Goal: Information Seeking & Learning: Check status

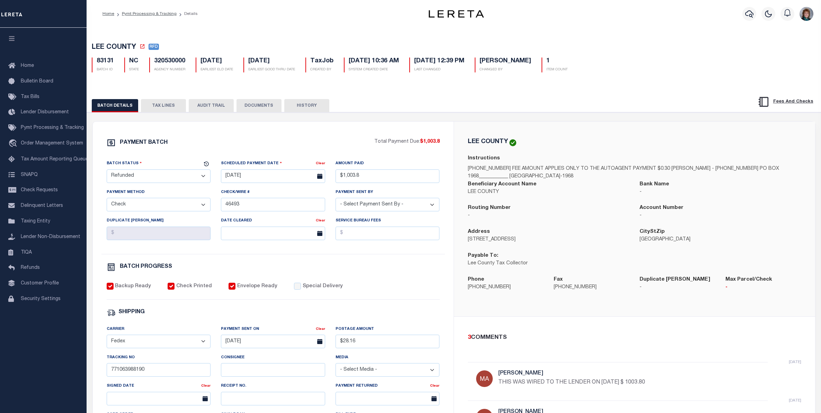
select select "RFD"
select select "CHK"
select select "[PERSON_NAME]"
select select "FDX"
click at [748, 15] on icon "button" at bounding box center [749, 14] width 8 height 8
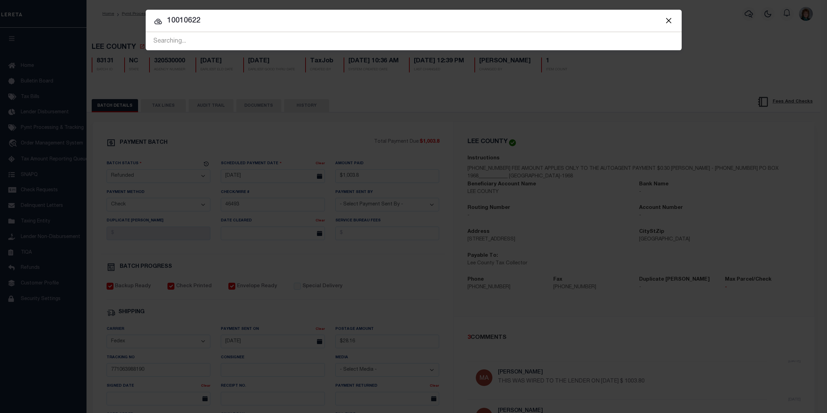
type input "10010622"
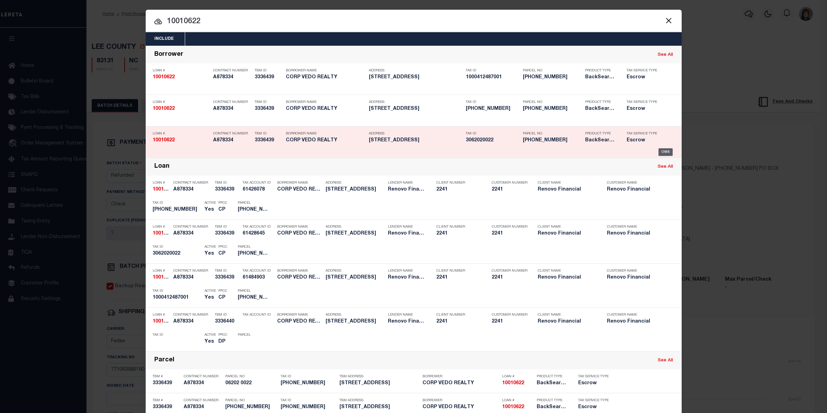
click at [660, 149] on div "OMS" at bounding box center [666, 152] width 14 height 8
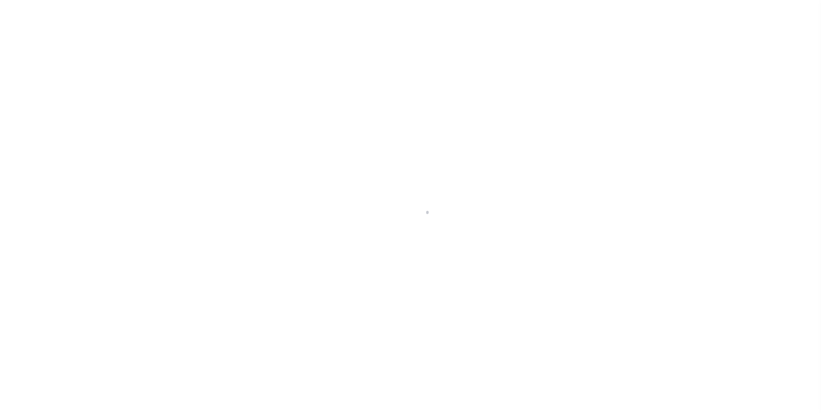
select select "25067"
select select "10"
select select "Escrow"
type input "1538 73RD ST"
type input "06202 0022"
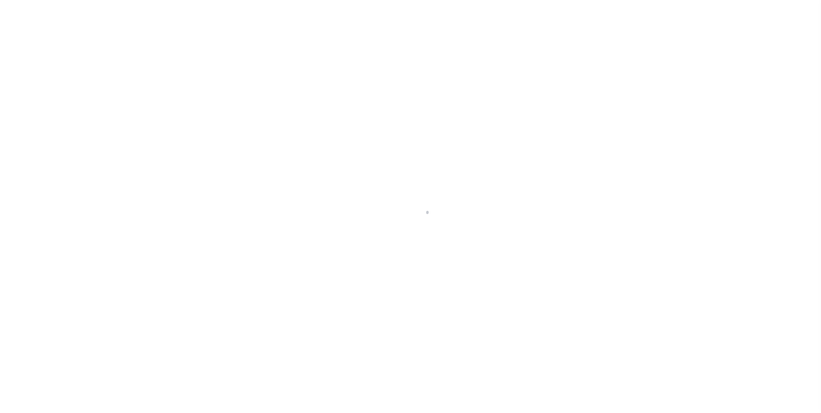
type input "BROOKLYN NY 112282143"
type input "a0kUS0000018FKf"
type input "NY"
select select
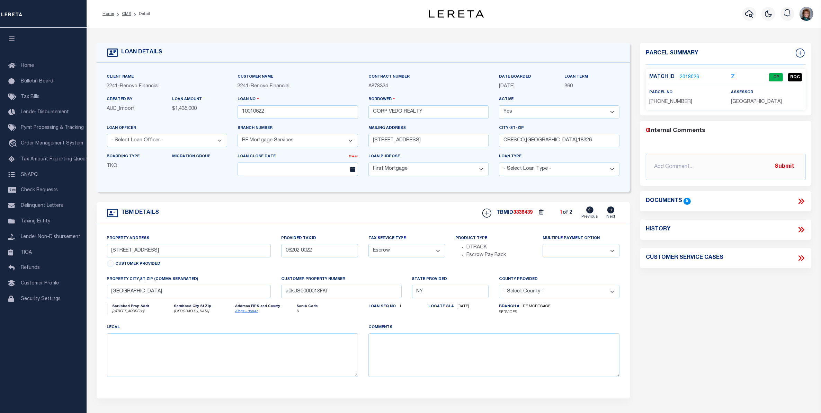
click at [609, 212] on icon at bounding box center [610, 209] width 7 height 7
type input "1000412487001"
select select
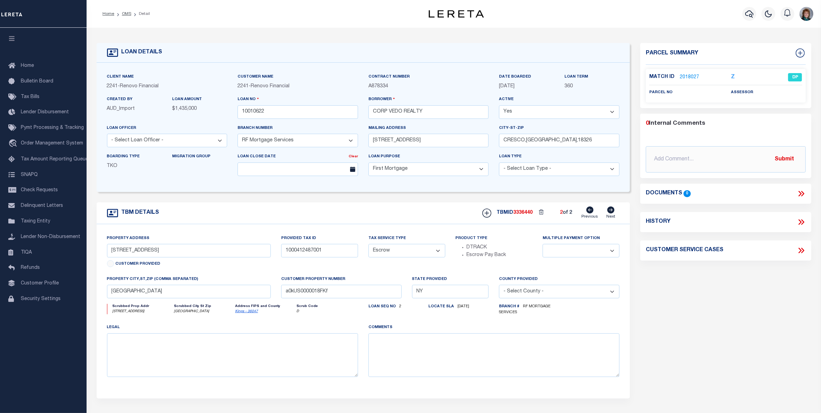
click at [588, 212] on icon at bounding box center [589, 209] width 7 height 7
type input "06202 0022"
select select
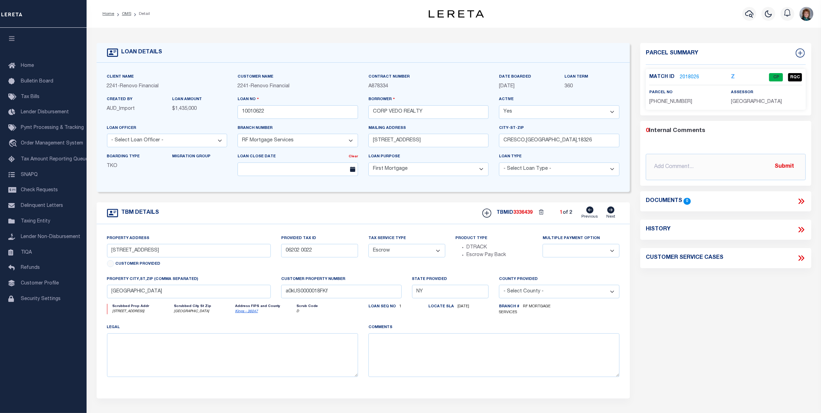
click at [692, 76] on link "2018026" at bounding box center [688, 77] width 19 height 7
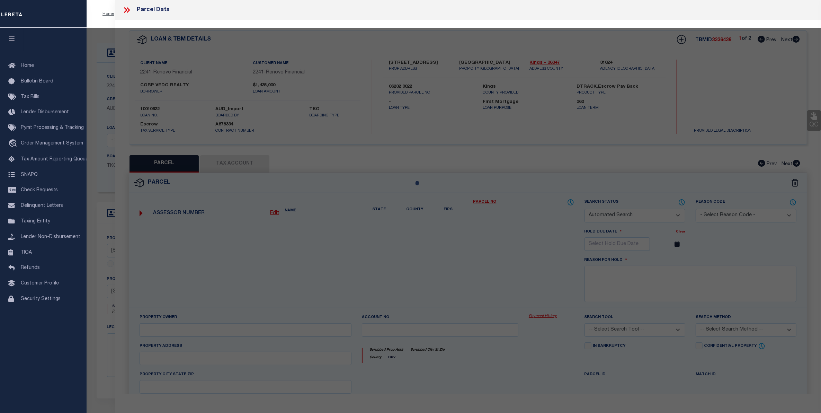
checkbox input "false"
select select "CP"
select select "ACT"
type input "VEDO REALTY CORP."
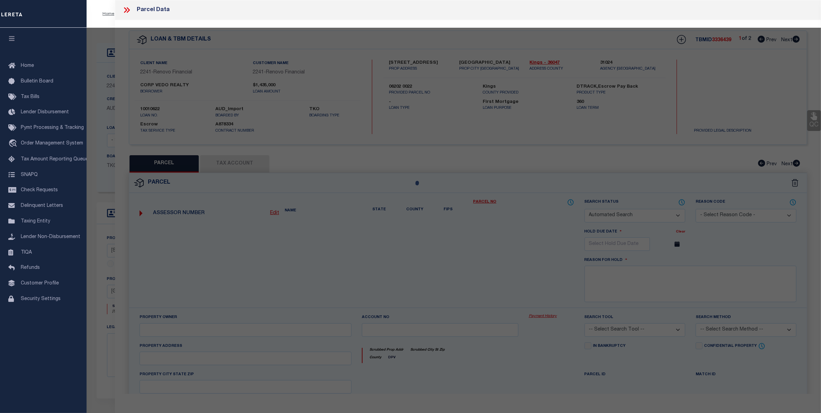
select select "AGF"
select select "ADD"
type input "1538 73 STREET"
type input "BROOKLYN NY 11228"
type textarea "Borough: [GEOGRAPHIC_DATA] Block: 6202 Lot: 22"
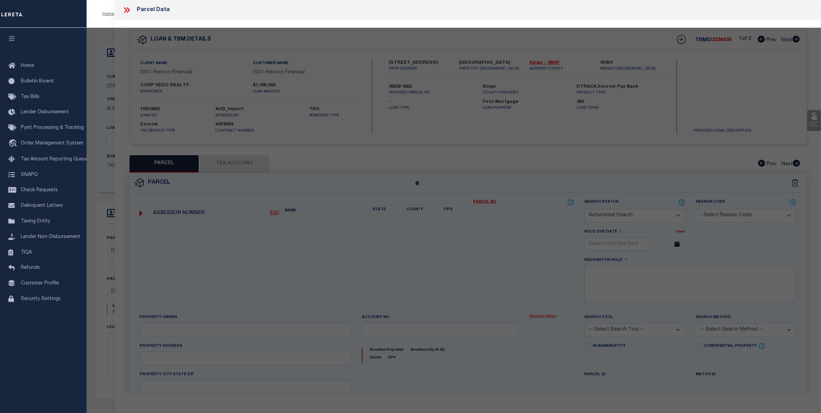
type textarea "10/31/24 Request: This was a service transfer loan and the borrower advised tha…"
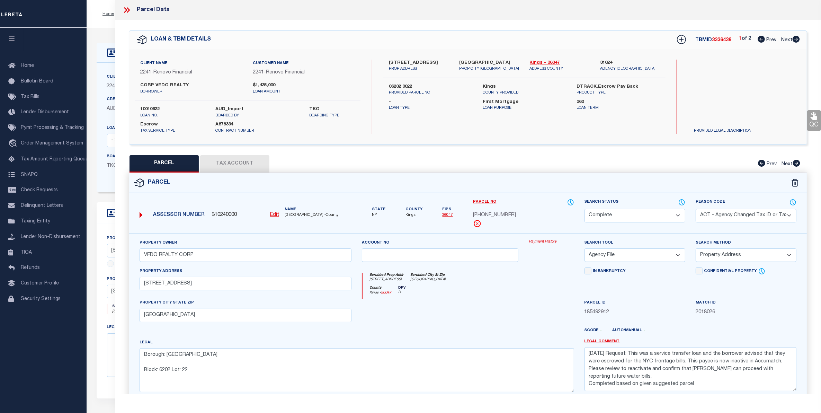
click at [544, 241] on link "Payment History" at bounding box center [550, 242] width 45 height 6
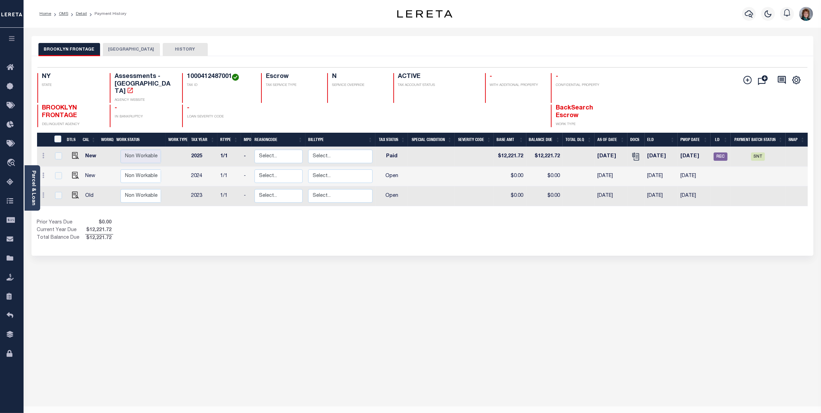
click at [118, 48] on button "BROOKLYN CITY" at bounding box center [131, 49] width 57 height 13
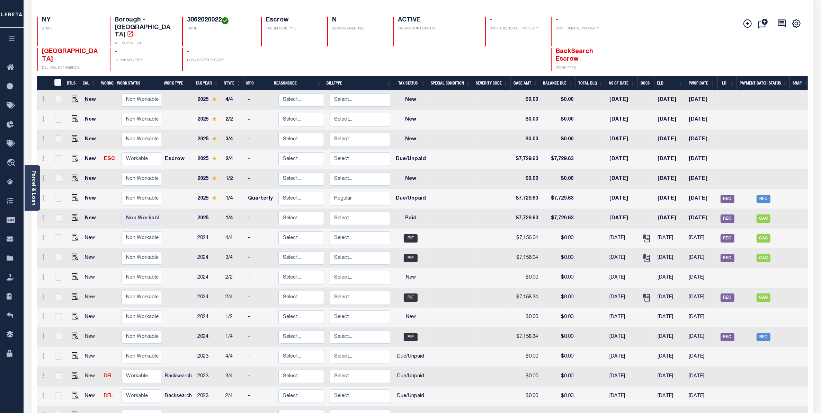
scroll to position [43, 0]
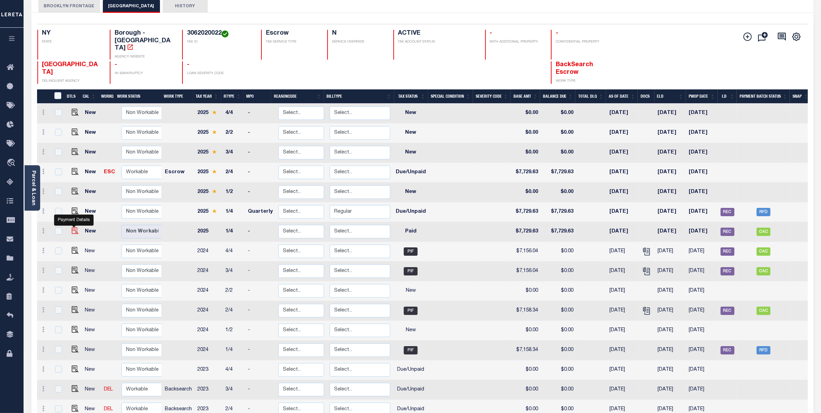
click at [73, 227] on img "" at bounding box center [75, 230] width 7 height 7
checkbox input "true"
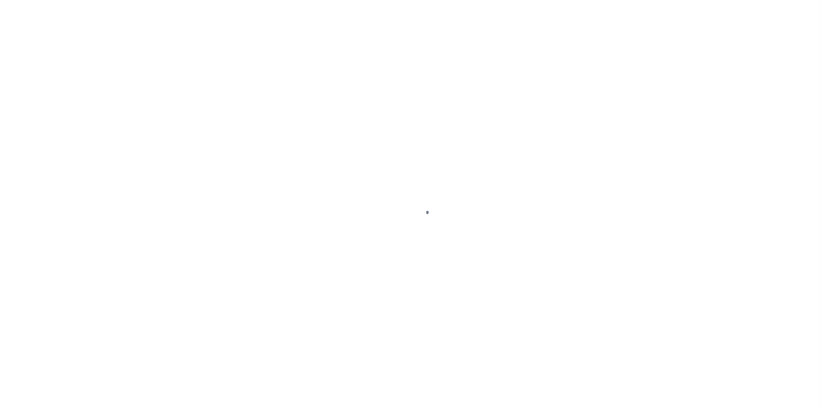
select select "PYD"
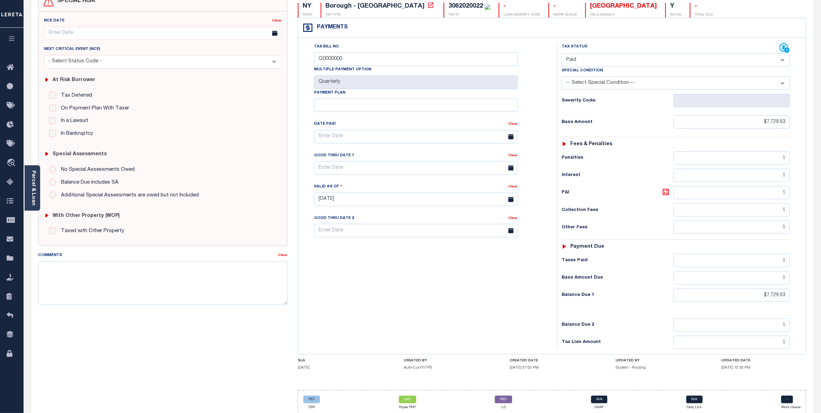
scroll to position [87, 0]
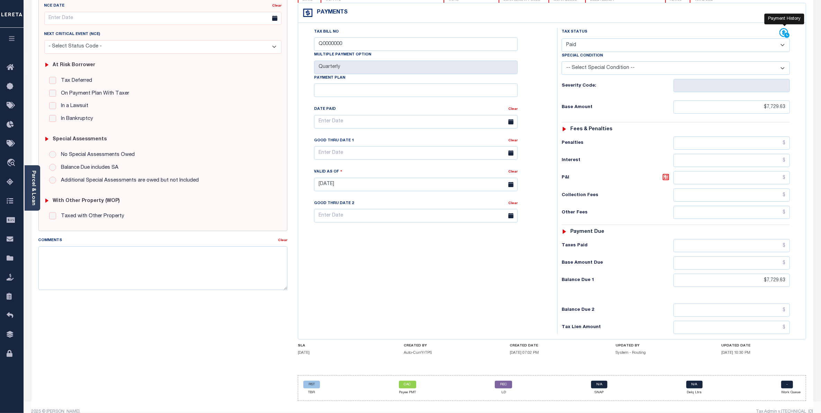
click at [785, 34] on icon at bounding box center [784, 33] width 10 height 10
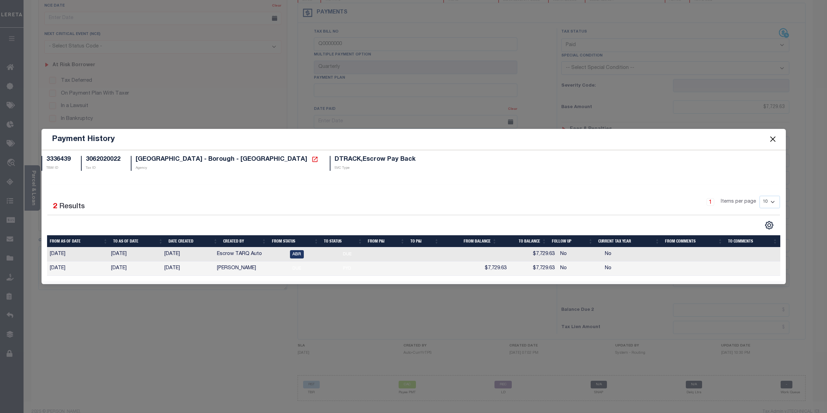
click at [771, 135] on button "Close" at bounding box center [772, 139] width 9 height 9
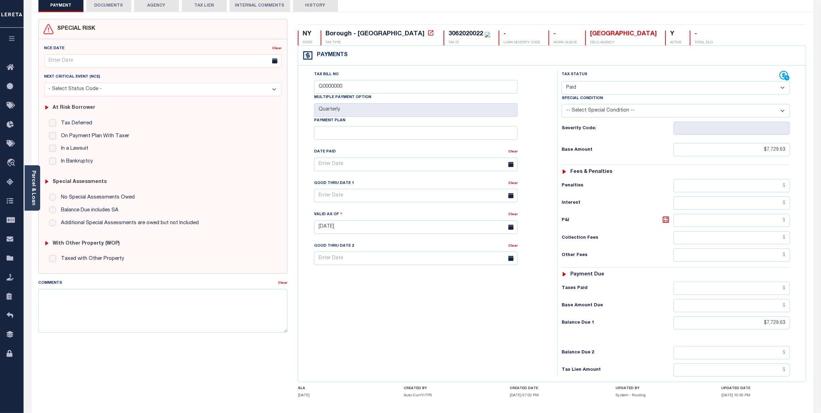
scroll to position [100, 0]
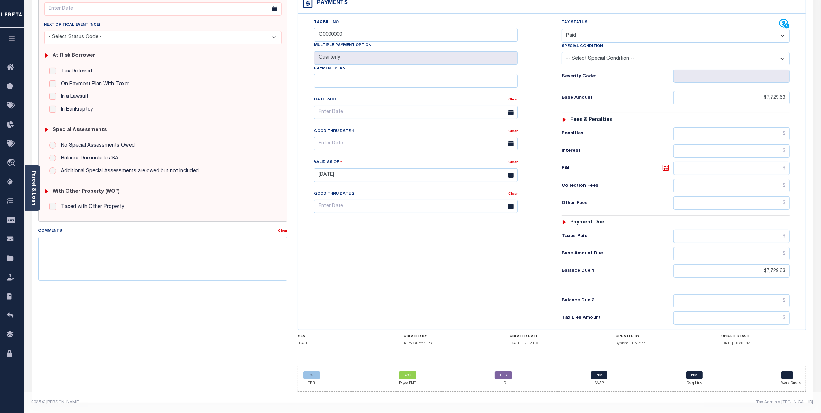
click at [508, 378] on div "REC LD" at bounding box center [503, 378] width 17 height 15
click at [505, 376] on link "REC" at bounding box center [503, 375] width 17 height 8
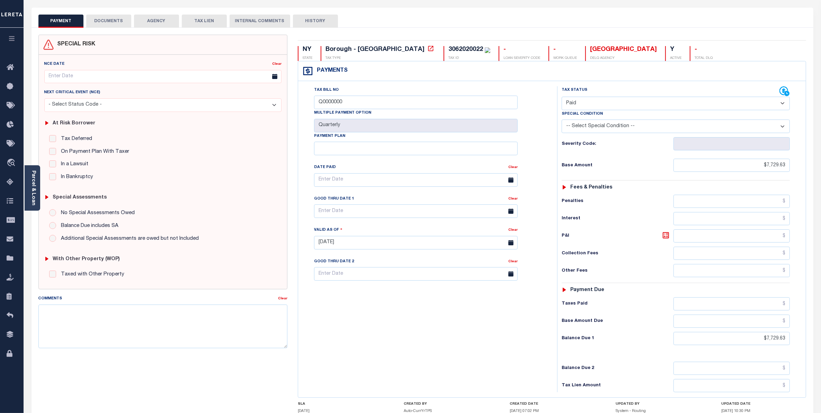
scroll to position [0, 0]
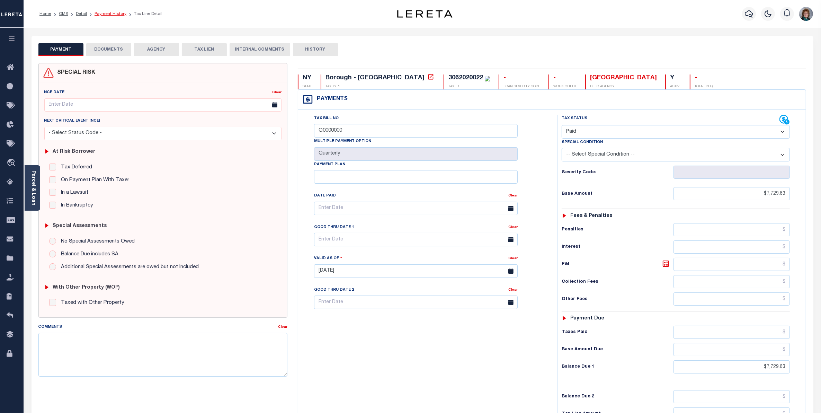
click at [115, 14] on link "Payment History" at bounding box center [110, 14] width 32 height 4
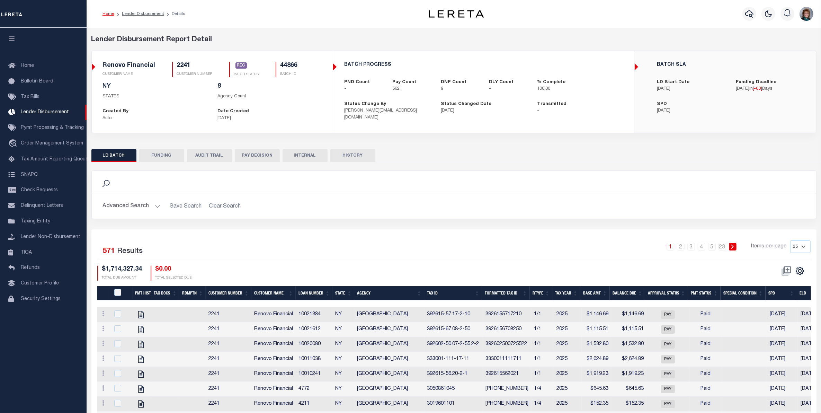
click at [739, 15] on div at bounding box center [748, 14] width 19 height 24
click at [748, 14] on icon "button" at bounding box center [749, 14] width 8 height 8
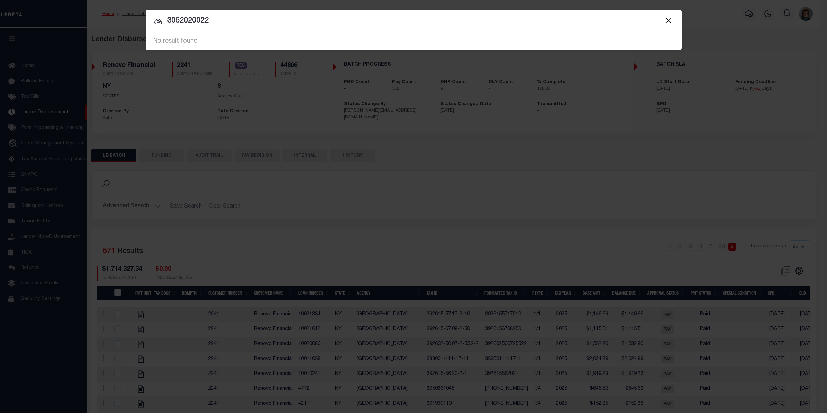
click at [212, 19] on input "3062020022" at bounding box center [414, 21] width 536 height 12
drag, startPoint x: 217, startPoint y: 21, endPoint x: 167, endPoint y: 18, distance: 49.6
click at [167, 18] on input "3062020022" at bounding box center [414, 21] width 536 height 12
type input "10010622"
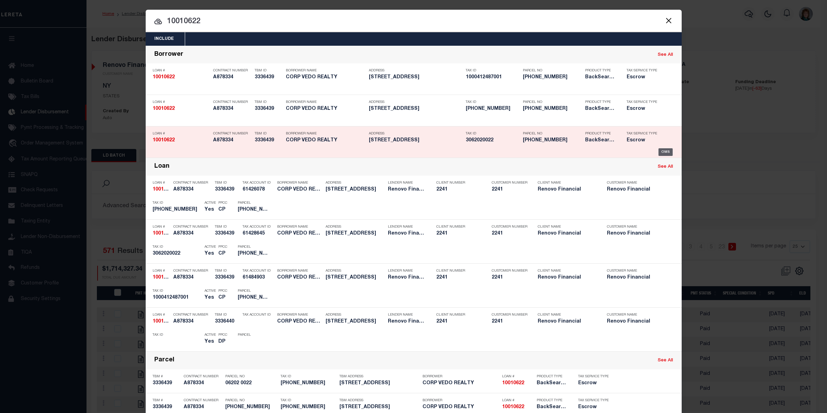
click at [660, 152] on div "OMS" at bounding box center [666, 152] width 14 height 8
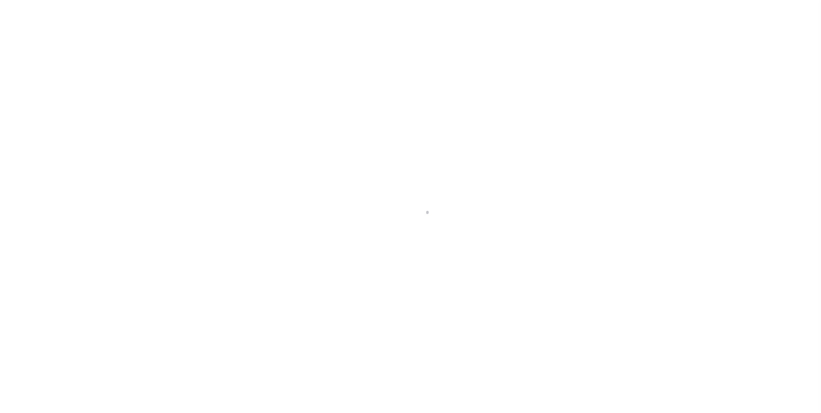
select select "10"
select select "Escrow"
type input "[STREET_ADDRESS]"
type input "06202 0022"
type input "[GEOGRAPHIC_DATA]"
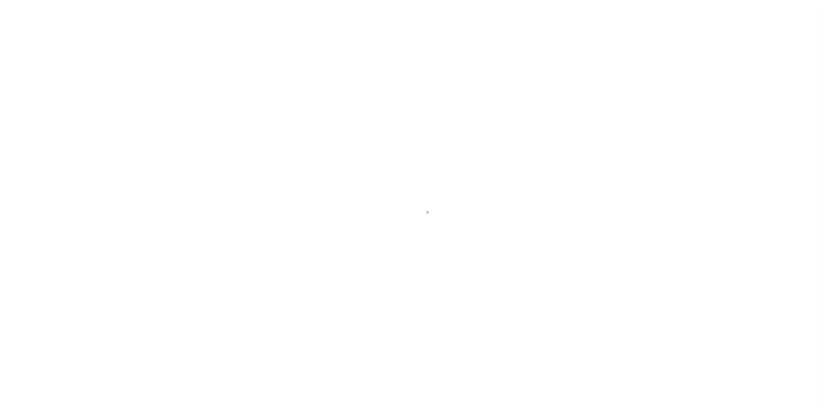
type input "a0kUS0000018FKf"
type input "NY"
select select
select select "25067"
select select
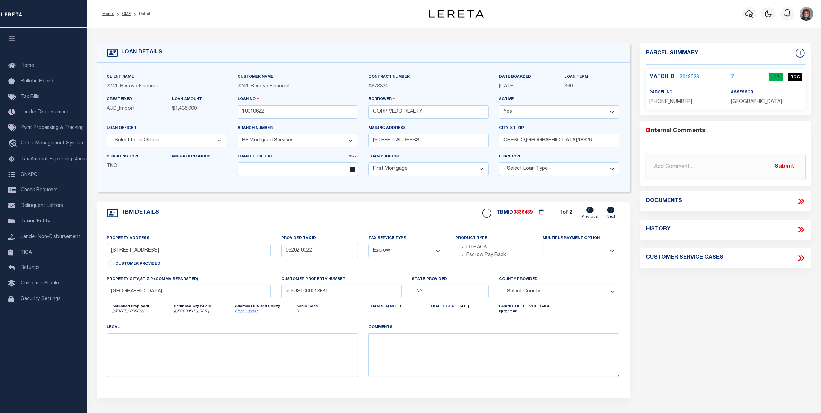
click at [687, 76] on link "2018026" at bounding box center [688, 77] width 19 height 7
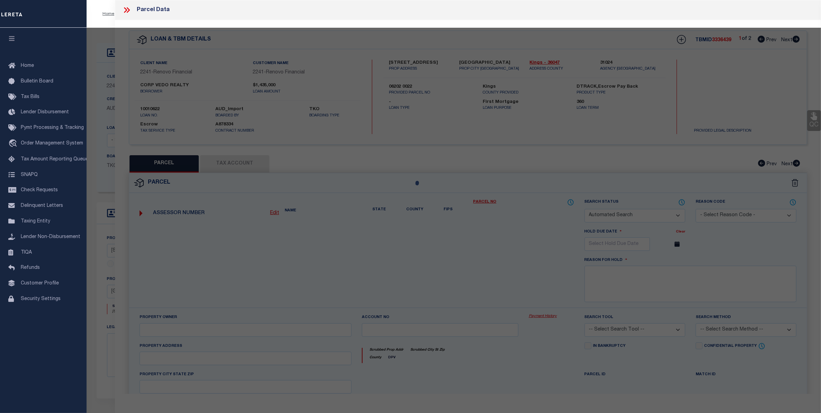
checkbox input "false"
select select "CP"
select select "ACT"
type input "VEDO REALTY CORP."
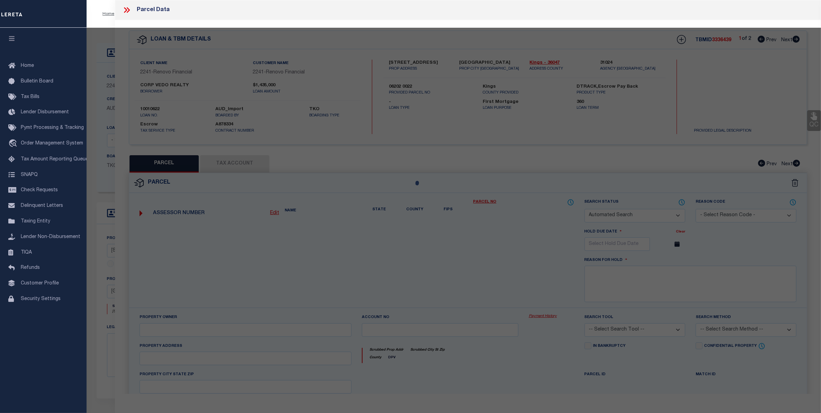
select select "AGF"
select select "ADD"
type input "[STREET_ADDRESS]"
type input "[GEOGRAPHIC_DATA]"
type textarea "Borough: [GEOGRAPHIC_DATA] Block: 6202 Lot: 22"
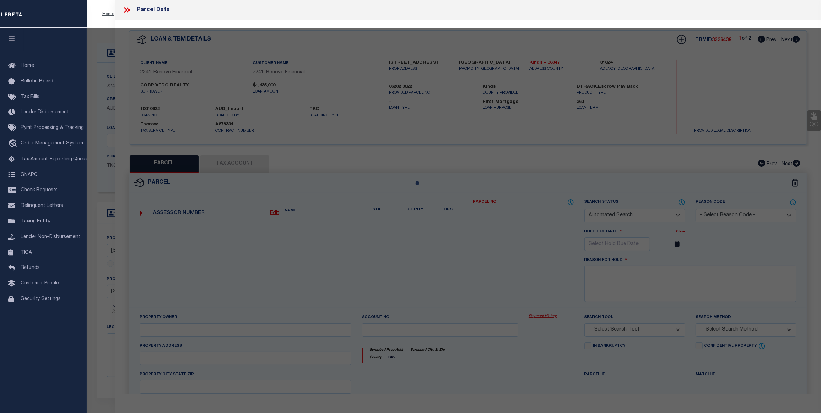
type textarea "10/31/24 Request: This was a service transfer loan and the borrower advised tha…"
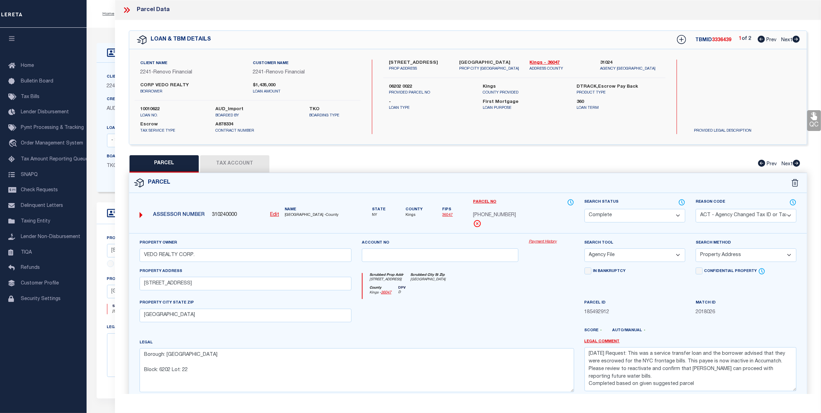
click at [540, 243] on link "Payment History" at bounding box center [550, 242] width 45 height 6
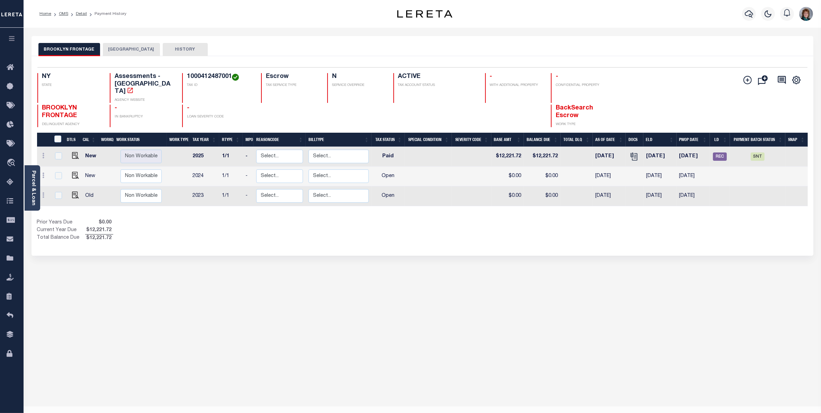
click at [136, 50] on button "[GEOGRAPHIC_DATA]" at bounding box center [131, 49] width 57 height 13
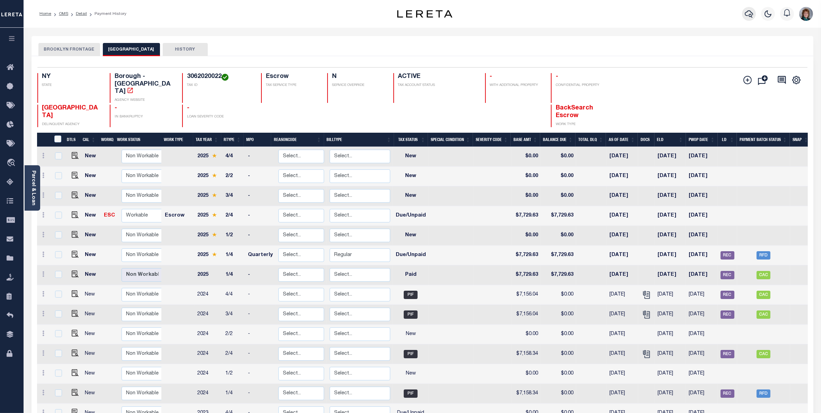
click at [748, 17] on icon "button" at bounding box center [748, 14] width 8 height 8
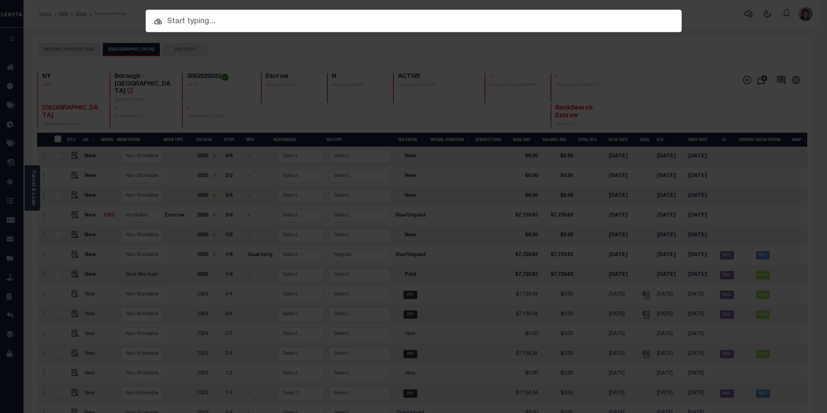
paste input "10010951"
type input "10010951"
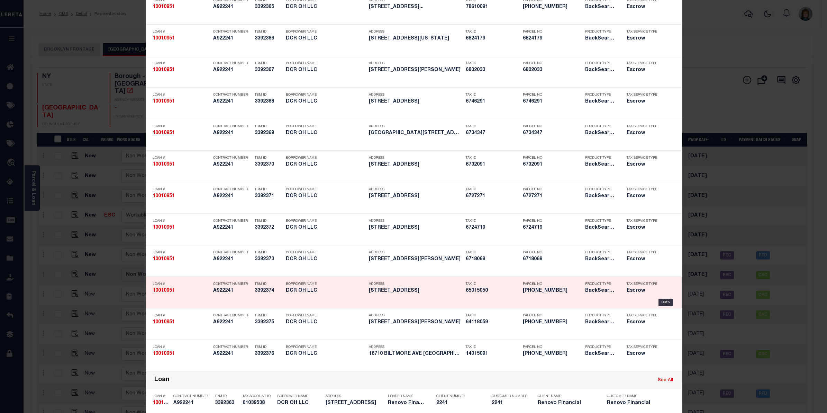
scroll to position [130, 0]
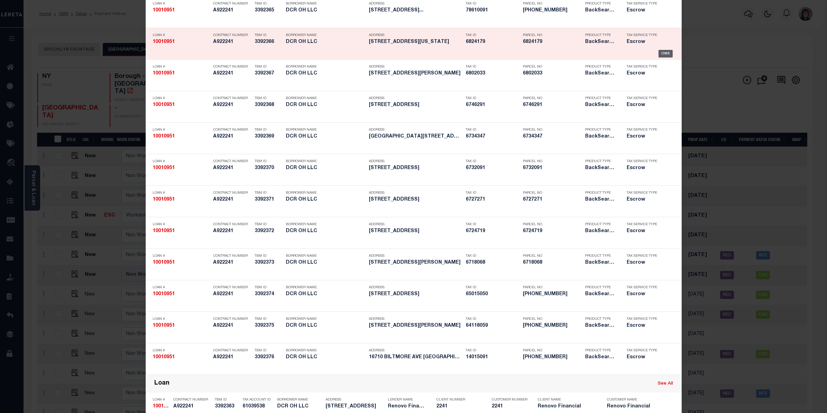
click at [659, 51] on div "OMS" at bounding box center [666, 54] width 14 height 8
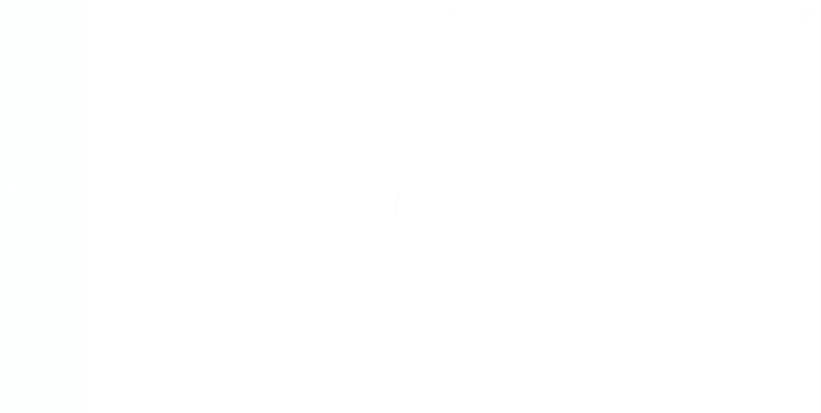
select select "10"
select select "Escrow"
type input "[STREET_ADDRESS][US_STATE]"
type input "6824179"
select select
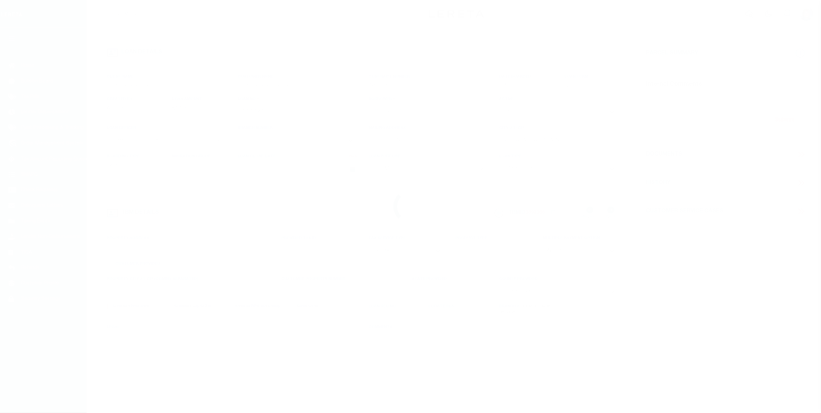
type input "AKRON OH 44306"
type input "a0kUS000006jwfi"
type input "OH"
select select "25067"
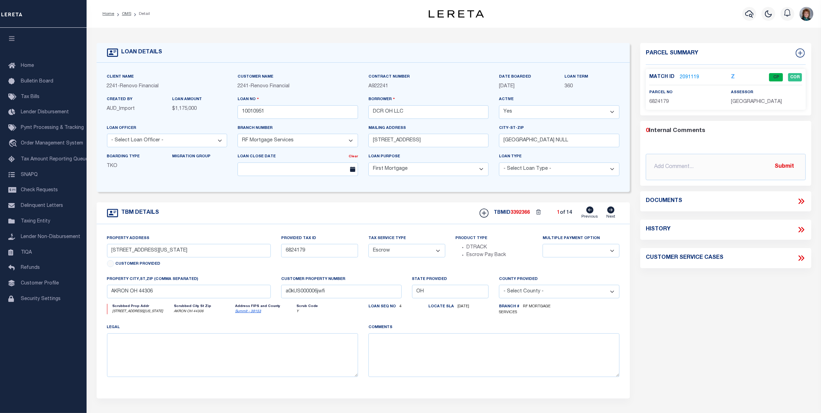
click at [692, 75] on link "2091119" at bounding box center [688, 77] width 19 height 7
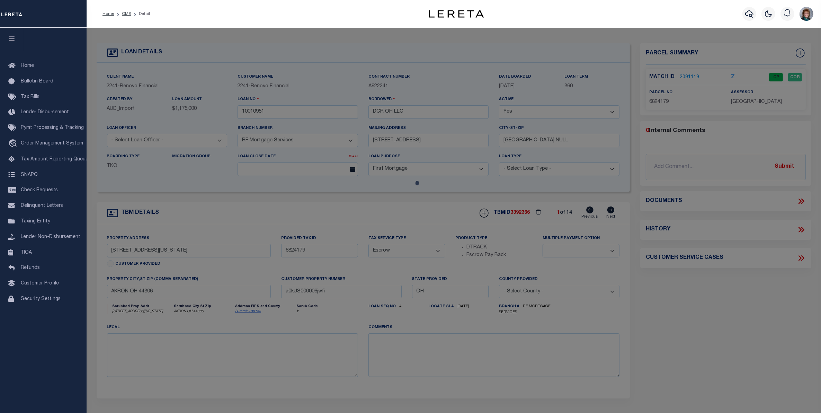
checkbox input "false"
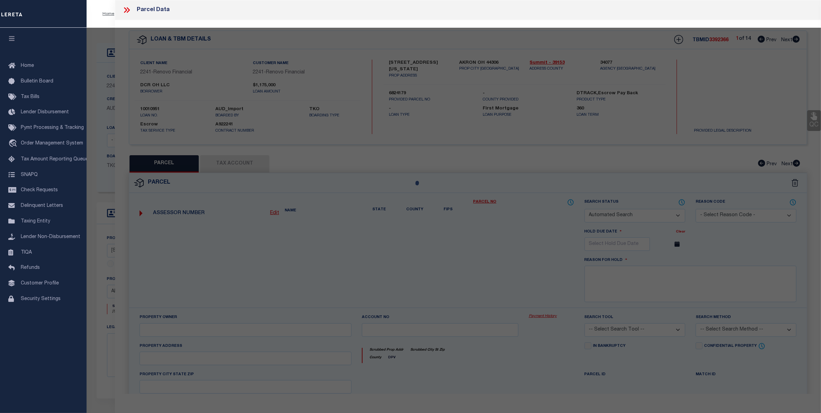
select select "CP"
type input "DCR OH LLC"
select select "AGW"
select select
type input "[STREET_ADDRESS][US_STATE]"
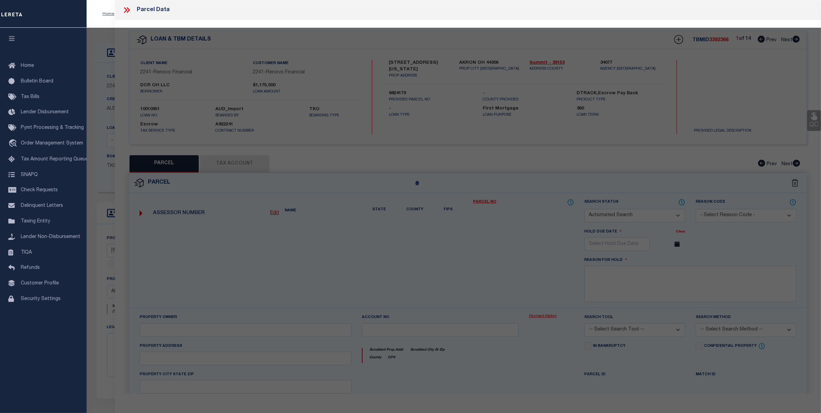
checkbox input "false"
type input "AKRON OH 44306"
type textarea "THE [PERSON_NAME]-ARLINGTON LOTS 351-352 ALL PB 22 PGS 26-31"
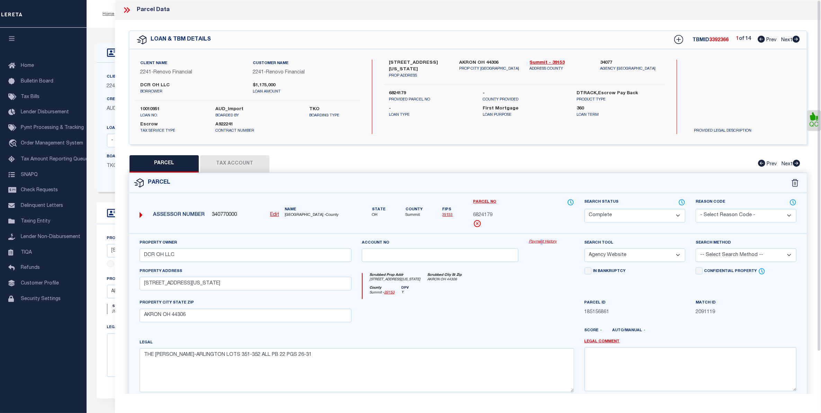
click at [543, 239] on div "Property Owner DCR OH LLC Account no Payment History Search Tool -- Select Sear…" at bounding box center [467, 323] width 677 height 181
click at [543, 239] on link "Payment History" at bounding box center [550, 242] width 45 height 6
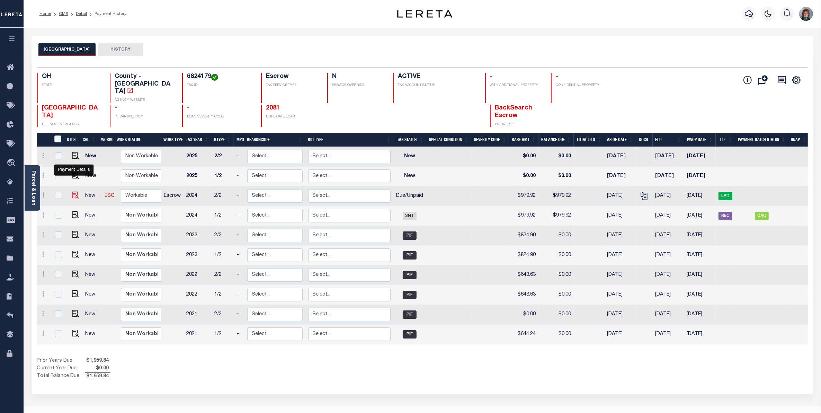
click at [74, 191] on img "" at bounding box center [75, 194] width 7 height 7
checkbox input "true"
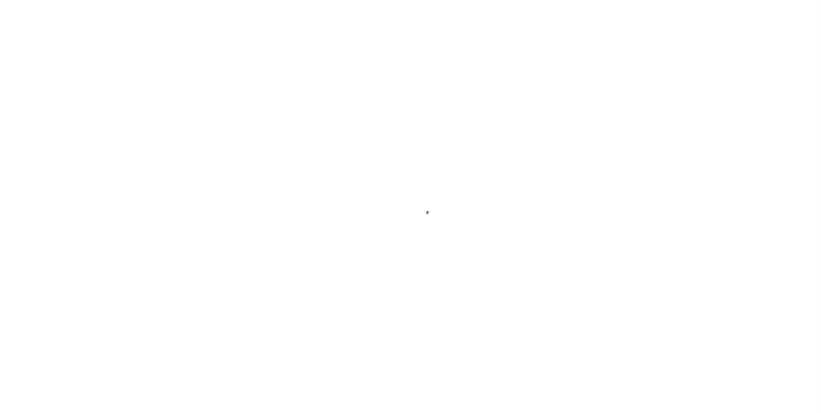
select select "DUE"
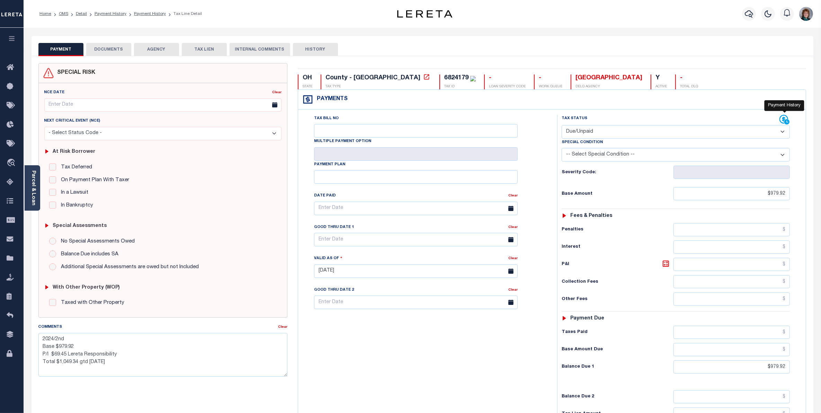
click at [784, 123] on icon at bounding box center [787, 122] width 6 height 6
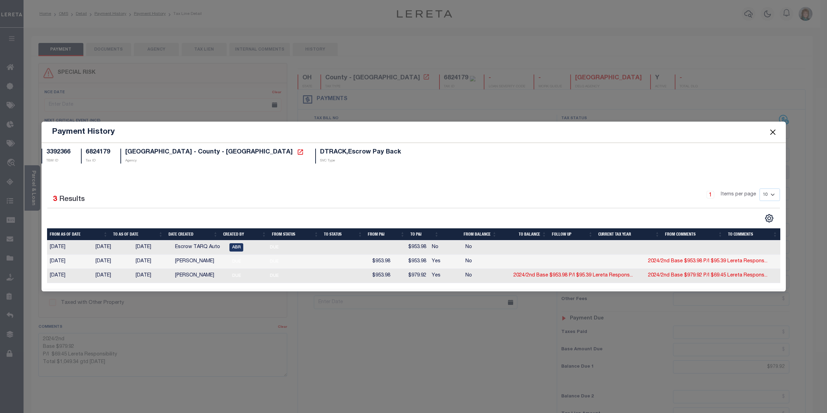
click at [775, 128] on button "Close" at bounding box center [772, 131] width 9 height 9
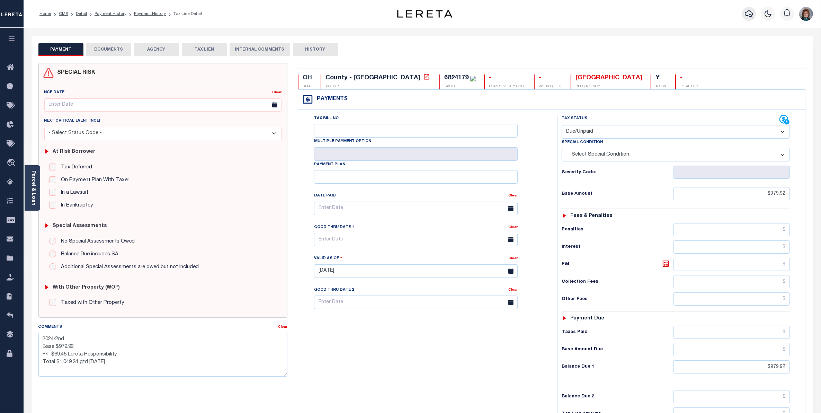
click at [750, 18] on icon "button" at bounding box center [748, 14] width 8 height 8
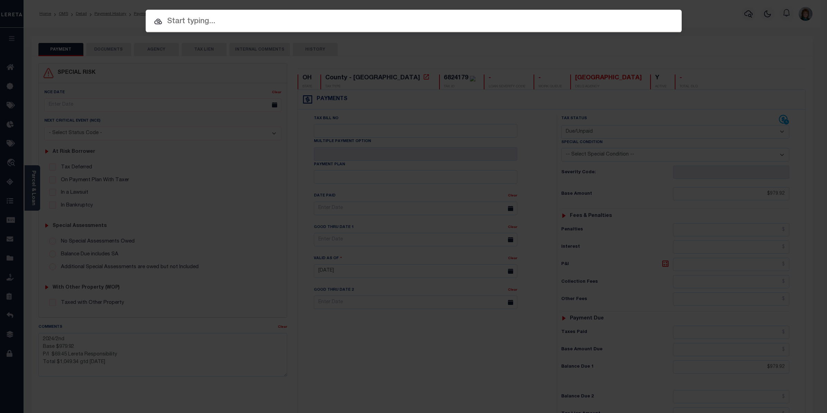
paste input "10021057"
type input "10021057"
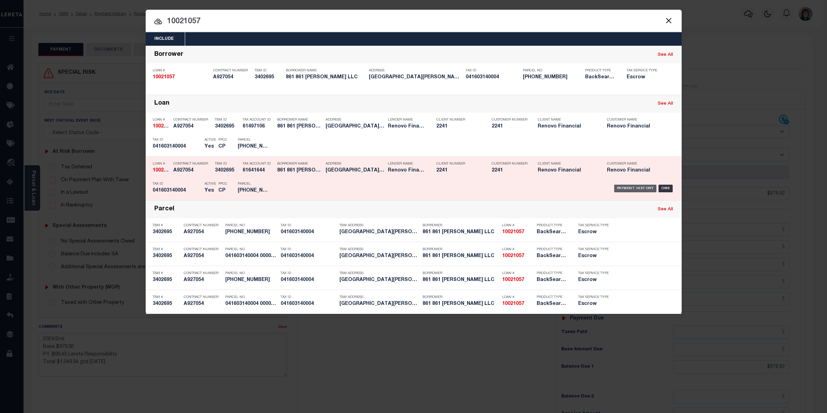
click at [626, 186] on div "Payment History" at bounding box center [635, 188] width 43 height 8
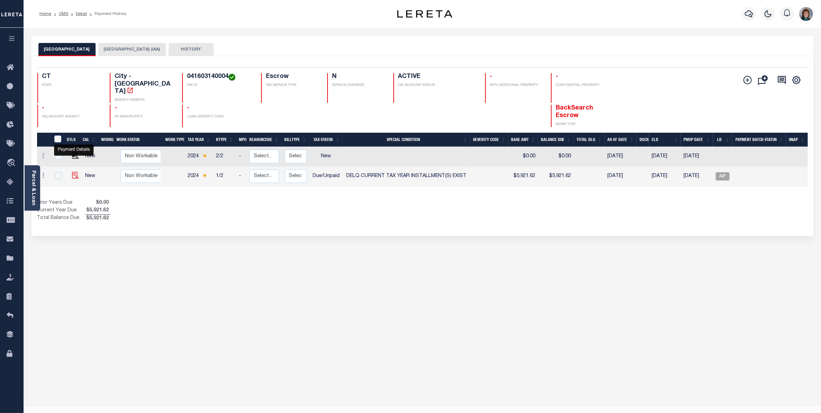
click at [72, 172] on img "" at bounding box center [75, 175] width 7 height 7
checkbox input "true"
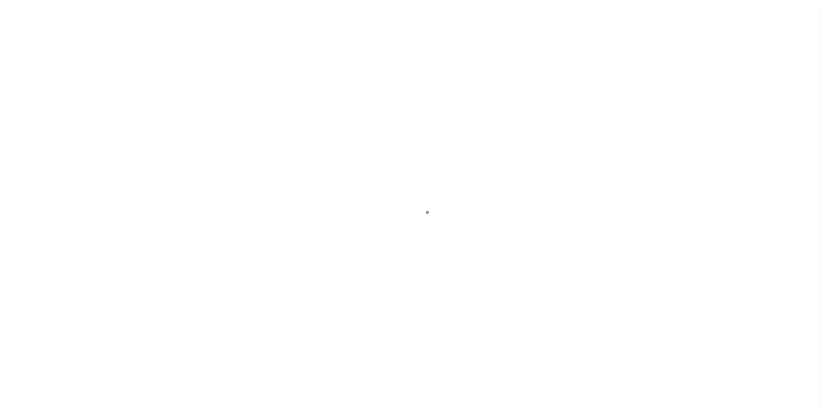
select select "DUE"
select select "17"
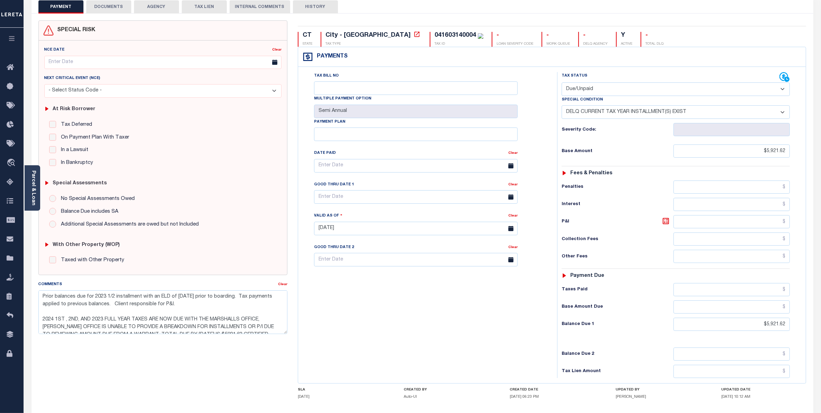
scroll to position [43, 0]
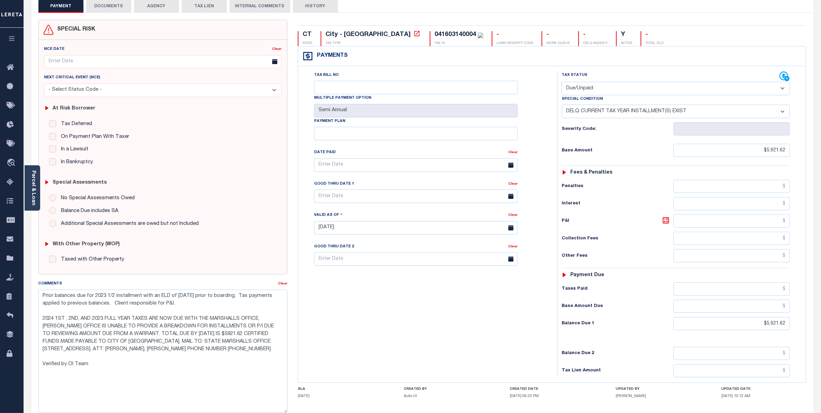
drag, startPoint x: 286, startPoint y: 332, endPoint x: 291, endPoint y: 411, distance: 79.8
click at [291, 411] on div "Comments Clear Prior balances due for 2023 1/2 installment with an ELD of 7/1/2…" at bounding box center [162, 349] width 259 height 138
drag, startPoint x: 42, startPoint y: 316, endPoint x: 280, endPoint y: 350, distance: 240.4
click at [280, 350] on textarea "Prior balances due for 2023 1/2 installment with an ELD of 7/1/2024 prior to bo…" at bounding box center [162, 350] width 249 height 123
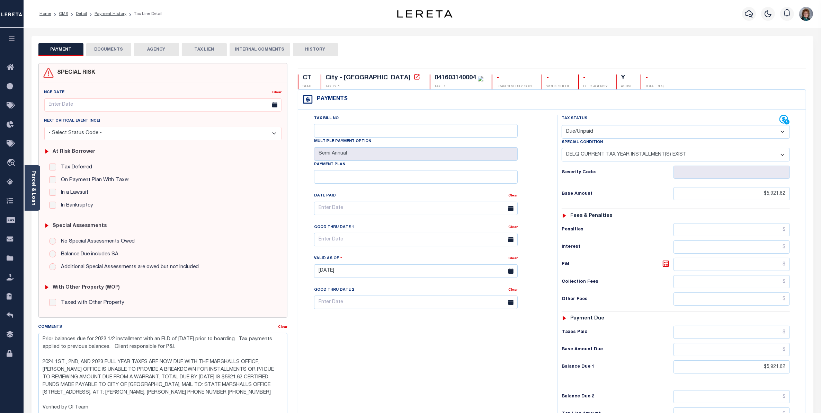
click at [33, 188] on link "Parcel & Loan" at bounding box center [33, 187] width 5 height 35
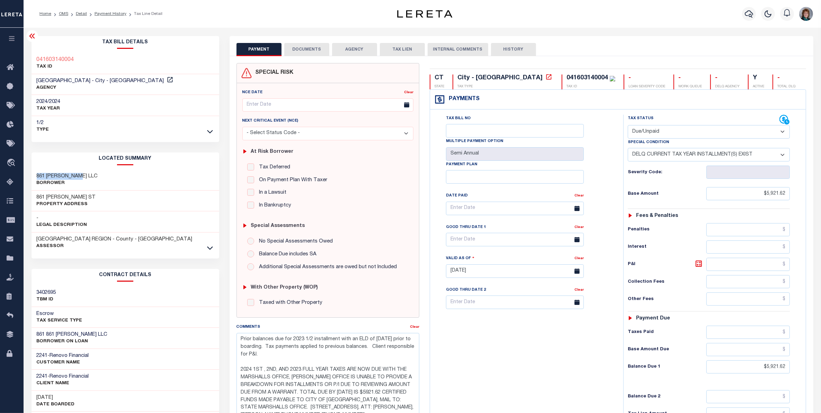
drag, startPoint x: 80, startPoint y: 177, endPoint x: 36, endPoint y: 174, distance: 43.7
click at [37, 174] on h3 "861 BALDWIN LLC" at bounding box center [67, 176] width 61 height 7
copy h3 "861 BALDWIN LLC"
drag, startPoint x: 80, startPoint y: 197, endPoint x: 32, endPoint y: 194, distance: 48.2
click at [32, 194] on div "861 BALDWIN ST Property Address" at bounding box center [125, 200] width 188 height 21
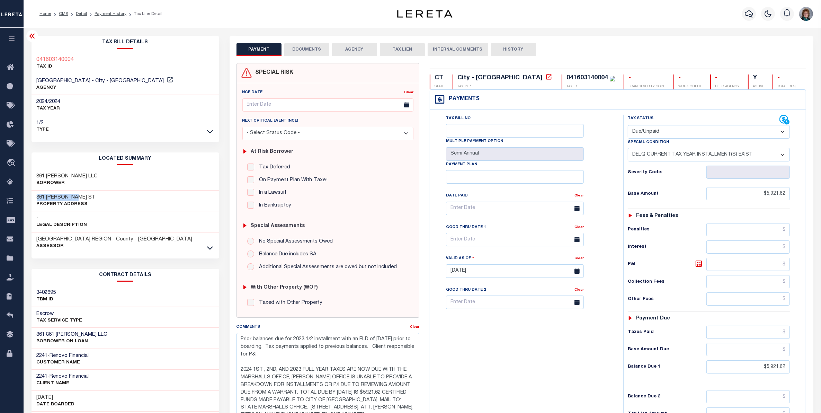
copy h3 "861 BALDWIN ST"
click at [207, 132] on icon at bounding box center [210, 131] width 6 height 7
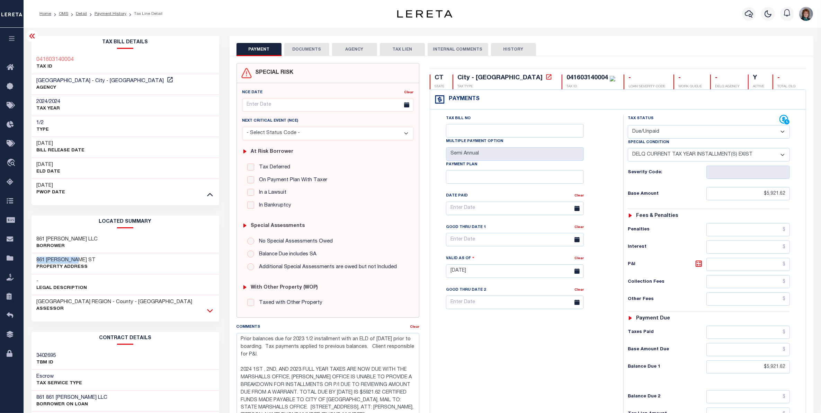
click at [210, 313] on icon at bounding box center [210, 310] width 6 height 7
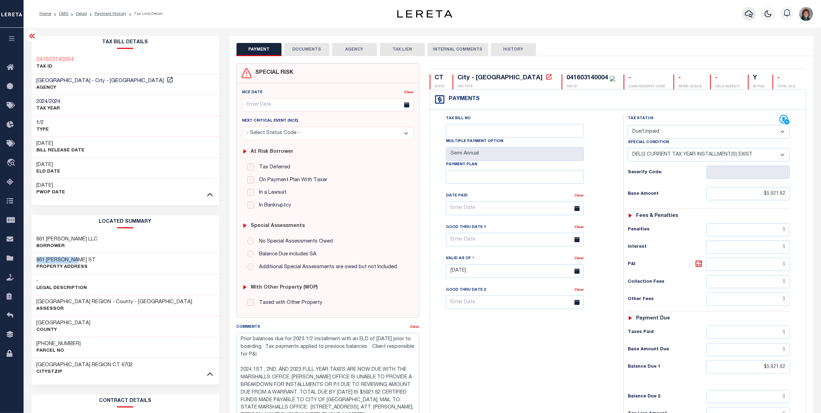
click at [747, 13] on icon "button" at bounding box center [748, 14] width 8 height 8
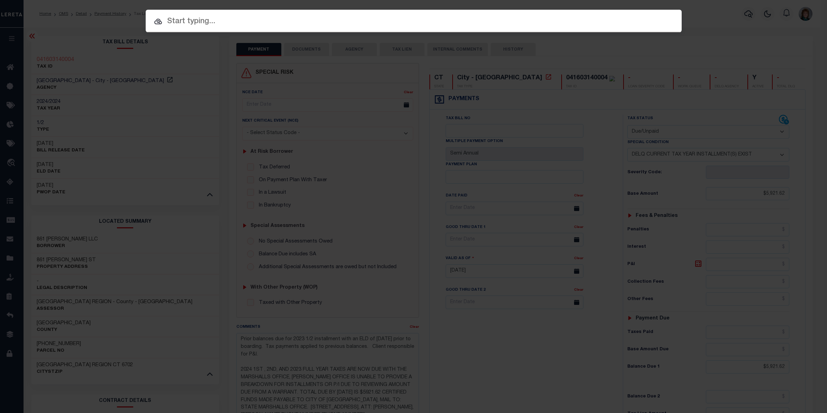
paste input "34707514"
type input "34707514"
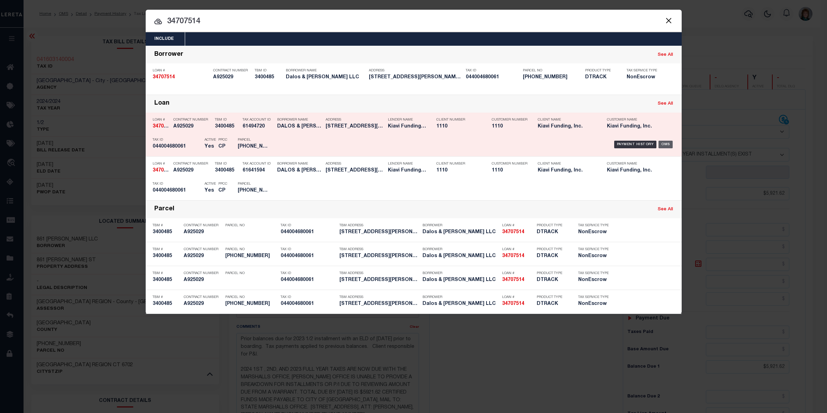
click at [661, 142] on div "OMS" at bounding box center [666, 145] width 14 height 8
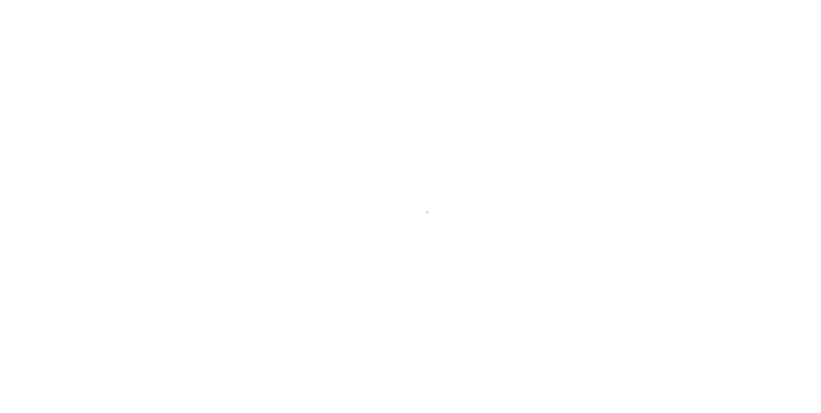
select select "10"
select select "NonEscrow"
type input "[STREET_ADDRESS][PERSON_NAME]"
type input "WATERBURY CT 06706"
type input "CT"
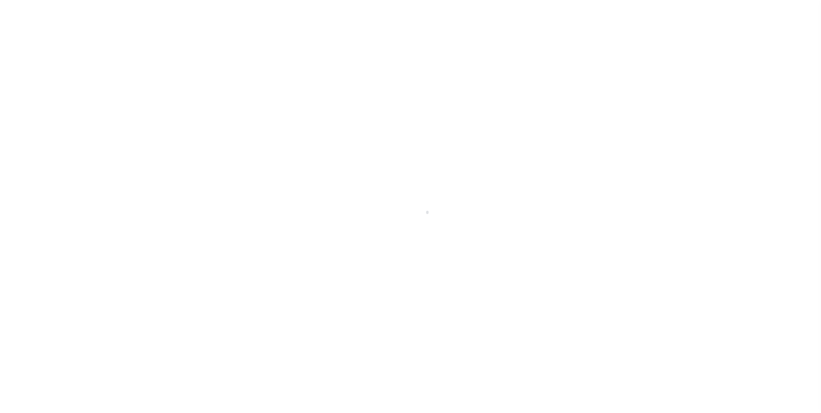
select select "3485"
select select
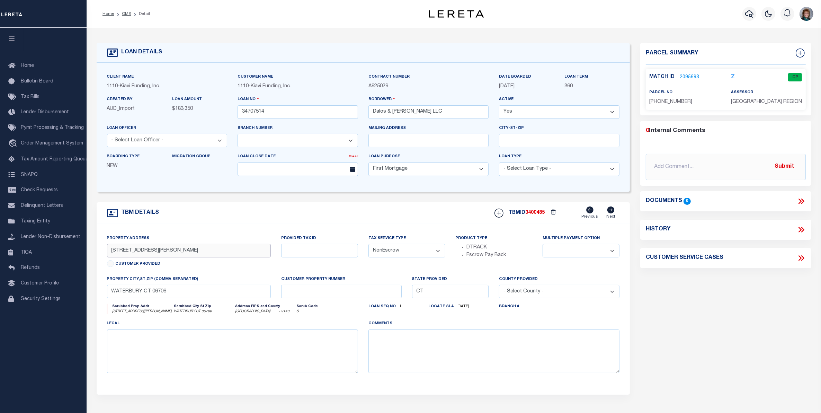
drag, startPoint x: 171, startPoint y: 253, endPoint x: 110, endPoint y: 252, distance: 61.3
click at [110, 252] on input "[STREET_ADDRESS][PERSON_NAME]" at bounding box center [189, 250] width 164 height 13
click at [689, 74] on link "2095693" at bounding box center [688, 77] width 19 height 7
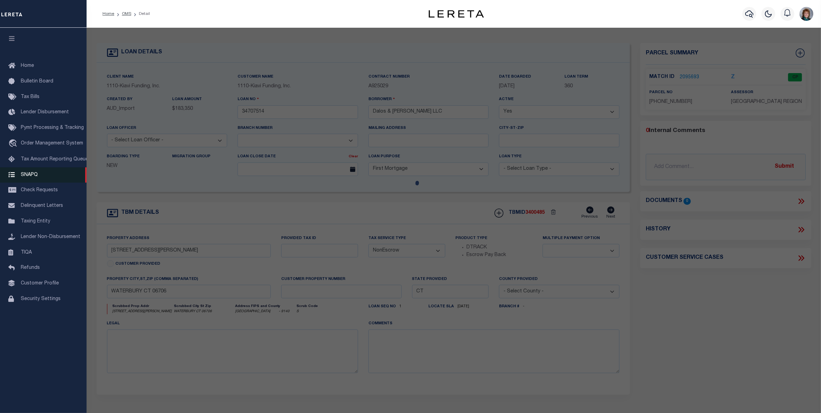
checkbox input "false"
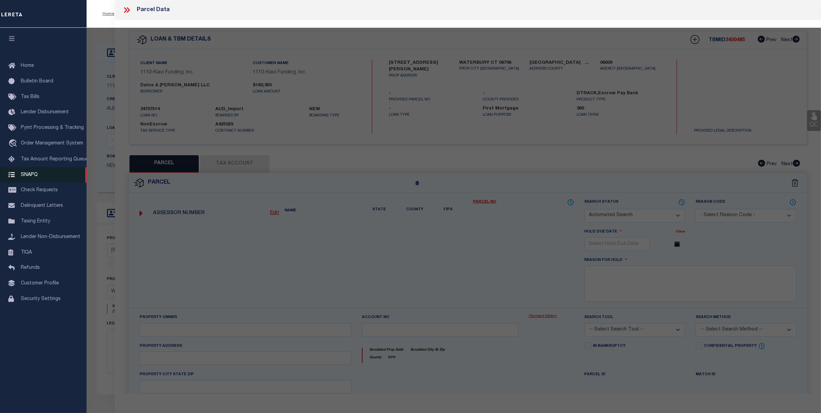
select select "CP"
type input "Dalos & Stern LLC"
select select "AGW"
select select
type input "21 WHITTLESEY AVENUE,"
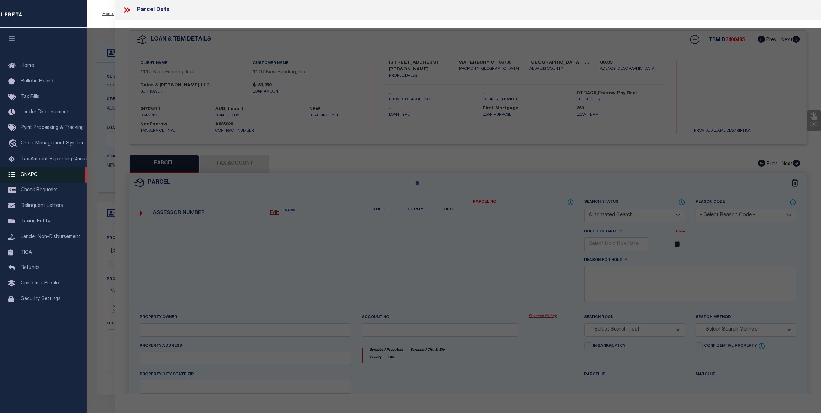
checkbox input "false"
type input "WATERBURY, CT, 06706"
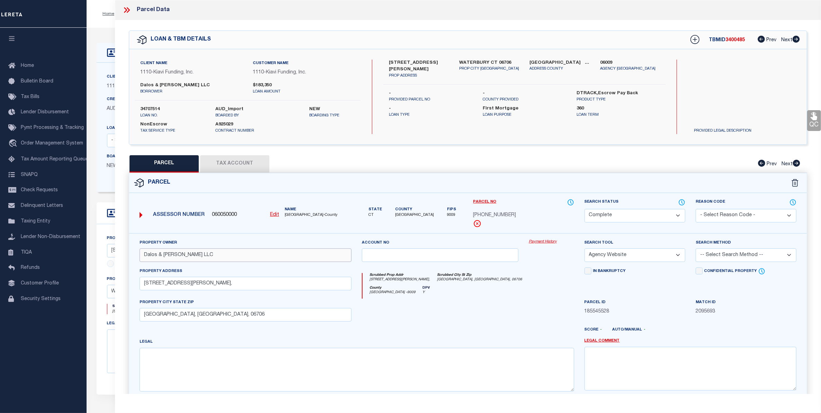
drag, startPoint x: 203, startPoint y: 256, endPoint x: 126, endPoint y: 256, distance: 76.5
click at [126, 256] on div "Property Owner Dalos & Stern LLC Account no Payment History Search Tool" at bounding box center [468, 331] width 688 height 197
click at [127, 9] on icon at bounding box center [126, 10] width 9 height 9
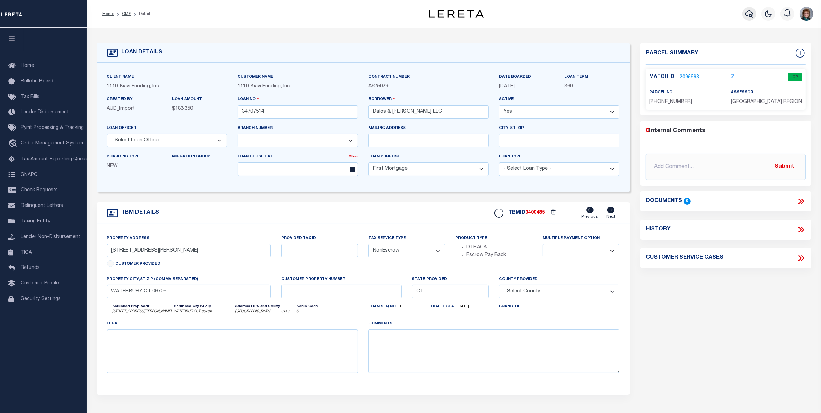
click at [746, 15] on icon "button" at bounding box center [749, 14] width 8 height 8
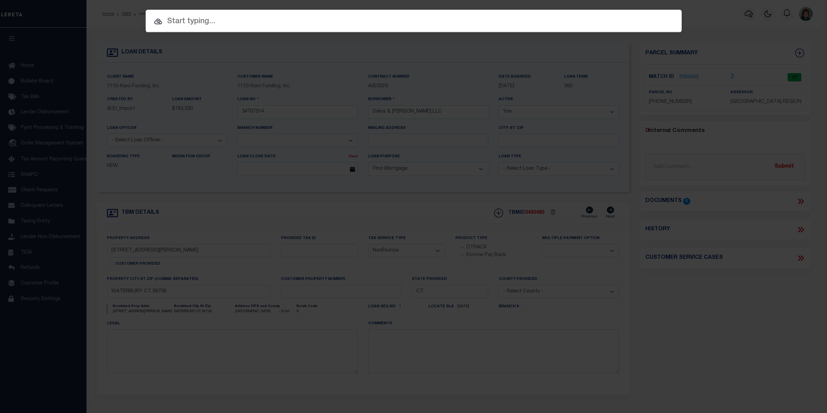
paste input "10584"
type input "10584"
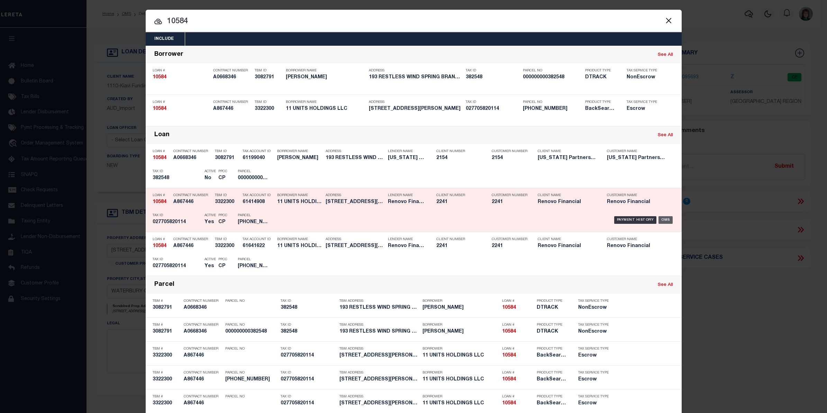
click at [660, 218] on div "OMS" at bounding box center [666, 220] width 14 height 8
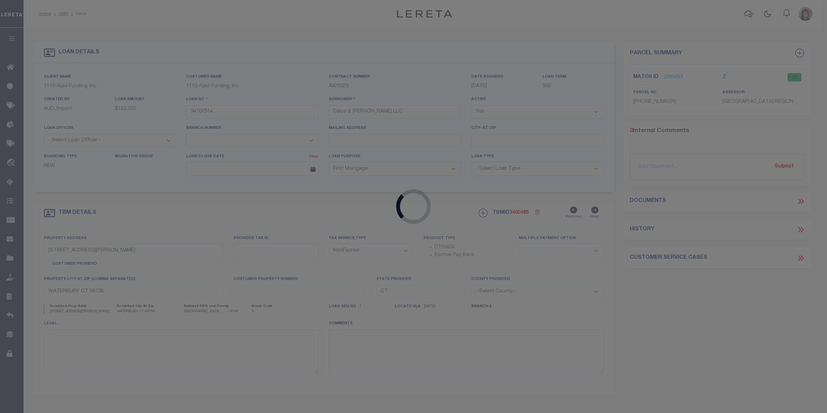
type input "10584"
type input "11 UNITS HOLDINGS LLC"
select select
type input "118 Route 306 #301"
type input "Monsey NY 10952"
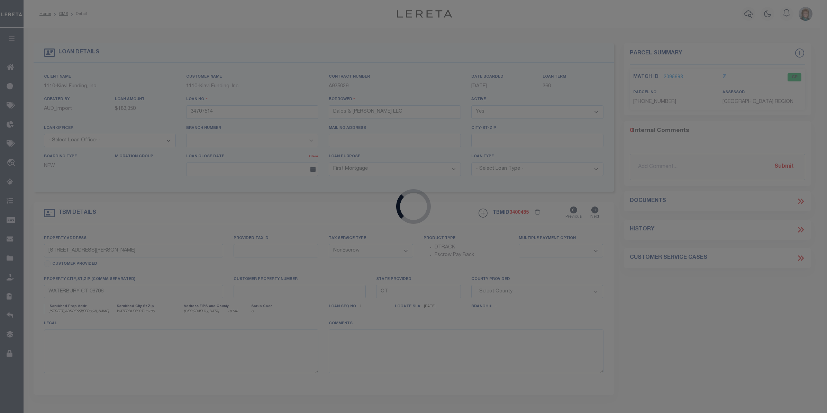
select select
select select "Escrow"
type input "112 Shelley Street"
type input "Waterbury, CT 06705"
type input "a0k8Y00000jIRHm"
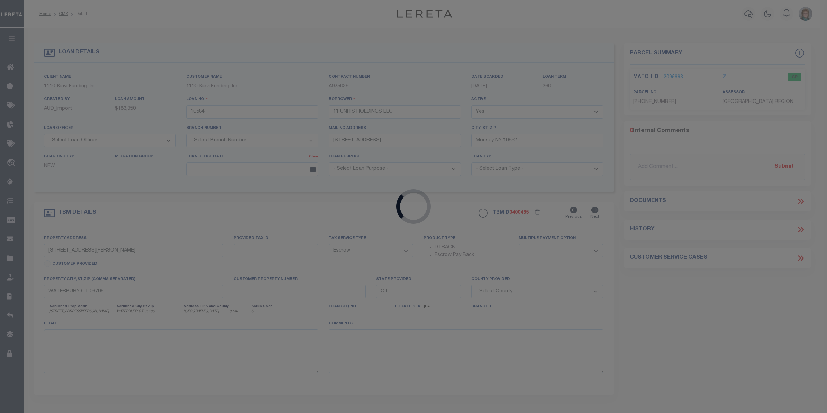
select select
type textarea "LEGAL REQUIRED"
select select "25066"
select select
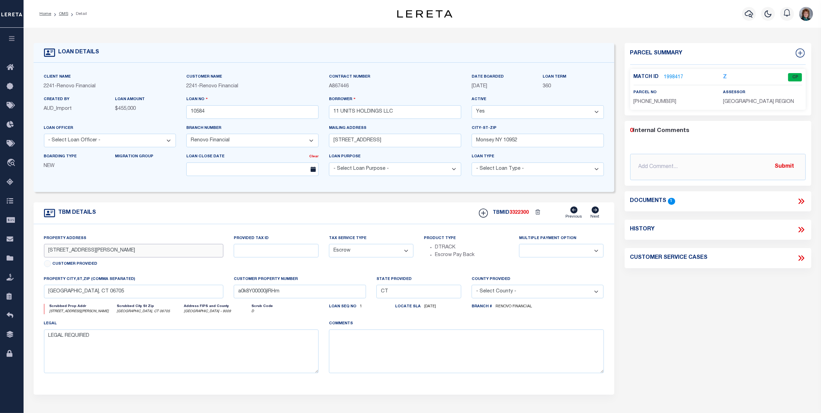
drag, startPoint x: 118, startPoint y: 253, endPoint x: 32, endPoint y: 253, distance: 86.2
click at [32, 253] on div "TBM DETAILS TBMID 3322300" at bounding box center [323, 298] width 591 height 192
click at [671, 77] on link "1998417" at bounding box center [673, 77] width 19 height 7
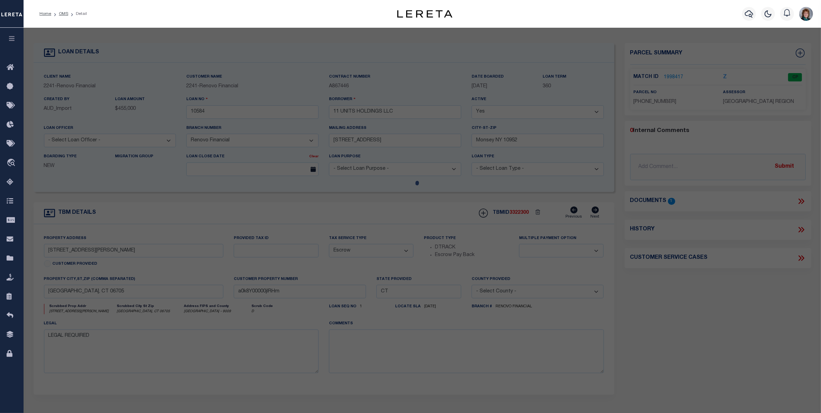
select select "AS"
select select
checkbox input "false"
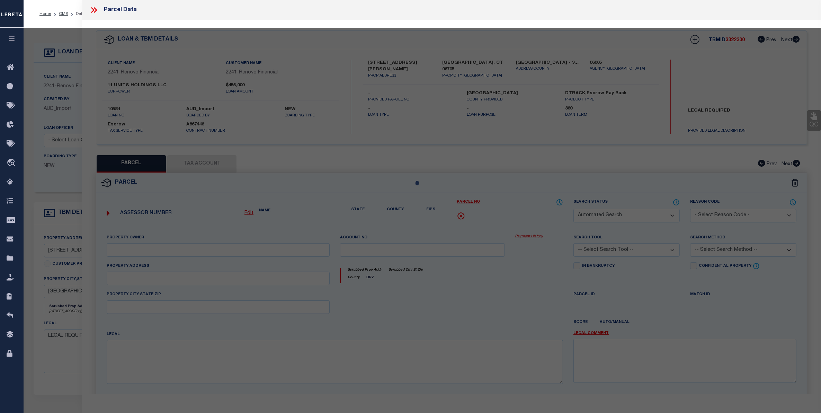
select select "CP"
type input "11 UNITS HOLDINGS LLC"
select select
type input "112 SHELLEY ST"
checkbox input "false"
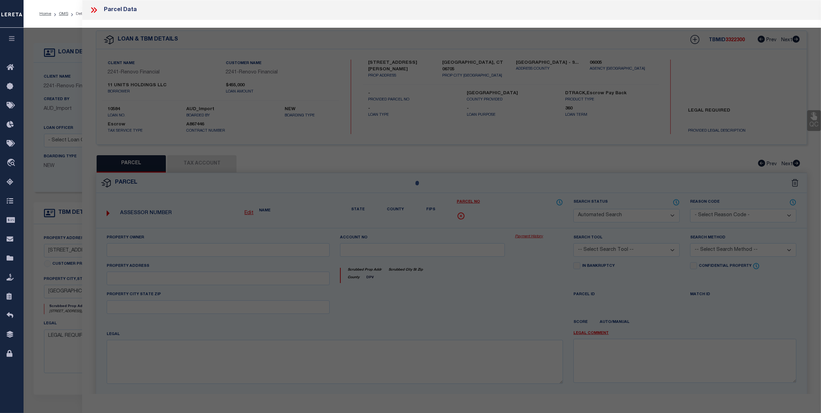
type input "Waterbury, CT 06705"
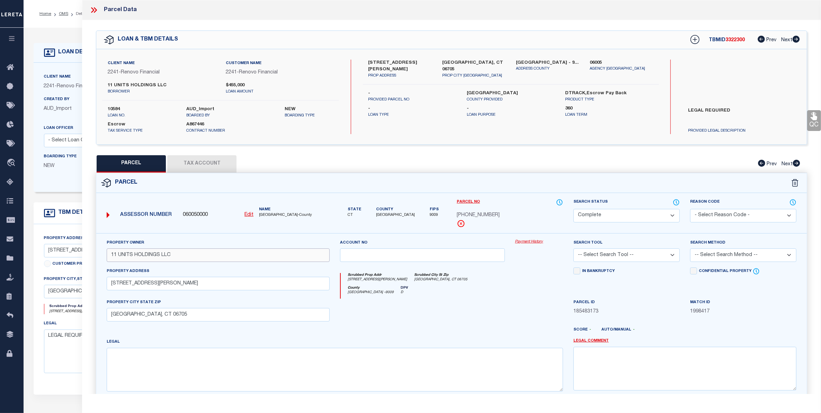
drag, startPoint x: 180, startPoint y: 255, endPoint x: 99, endPoint y: 251, distance: 81.4
click at [99, 251] on div "Property Owner 11 UNITS HOLDINGS LLC Account no Payment History Search Tool -- …" at bounding box center [451, 323] width 710 height 181
drag, startPoint x: 97, startPoint y: 14, endPoint x: 94, endPoint y: 10, distance: 4.5
click at [94, 10] on div "Parcel Data" at bounding box center [451, 10] width 738 height 20
click at [94, 10] on icon at bounding box center [93, 10] width 9 height 9
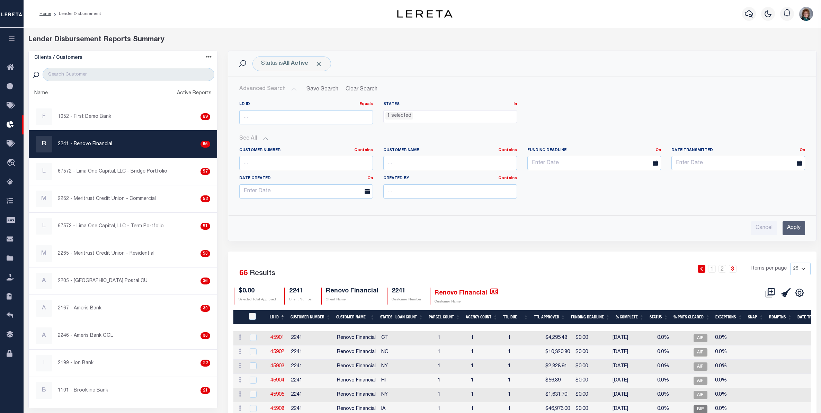
select select "PA"
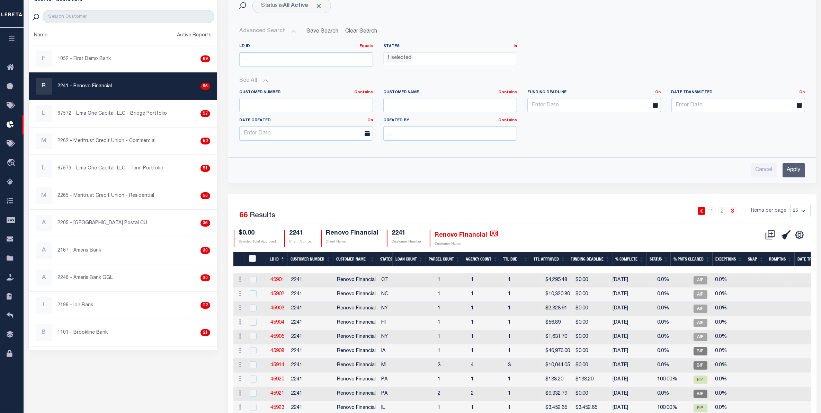
scroll to position [236, 0]
